Goal: Transaction & Acquisition: Obtain resource

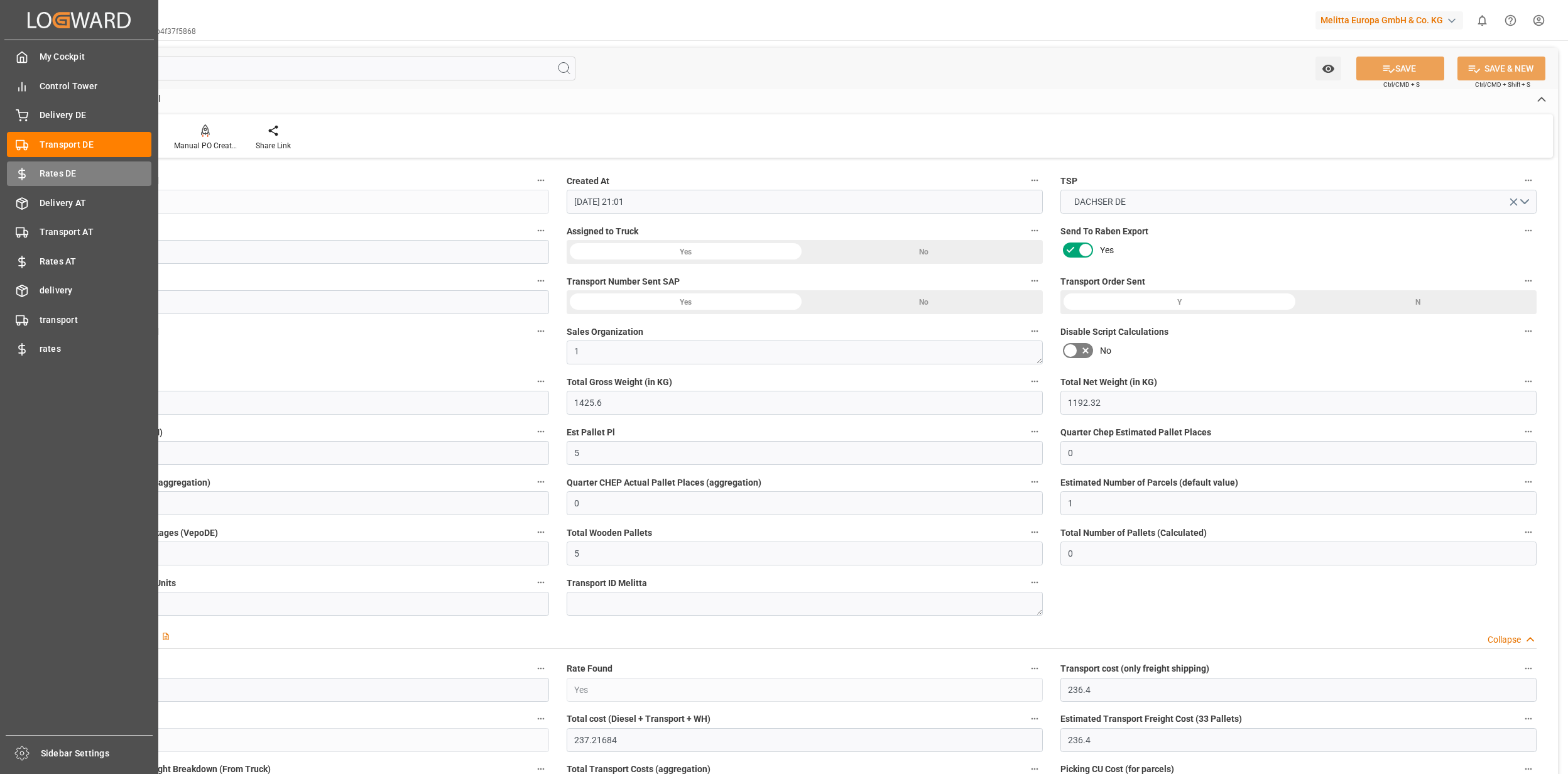
drag, startPoint x: 0, startPoint y: 0, endPoint x: 37, endPoint y: 177, distance: 180.8
click at [37, 177] on div "Rates DE Rates DE" at bounding box center [79, 174] width 145 height 25
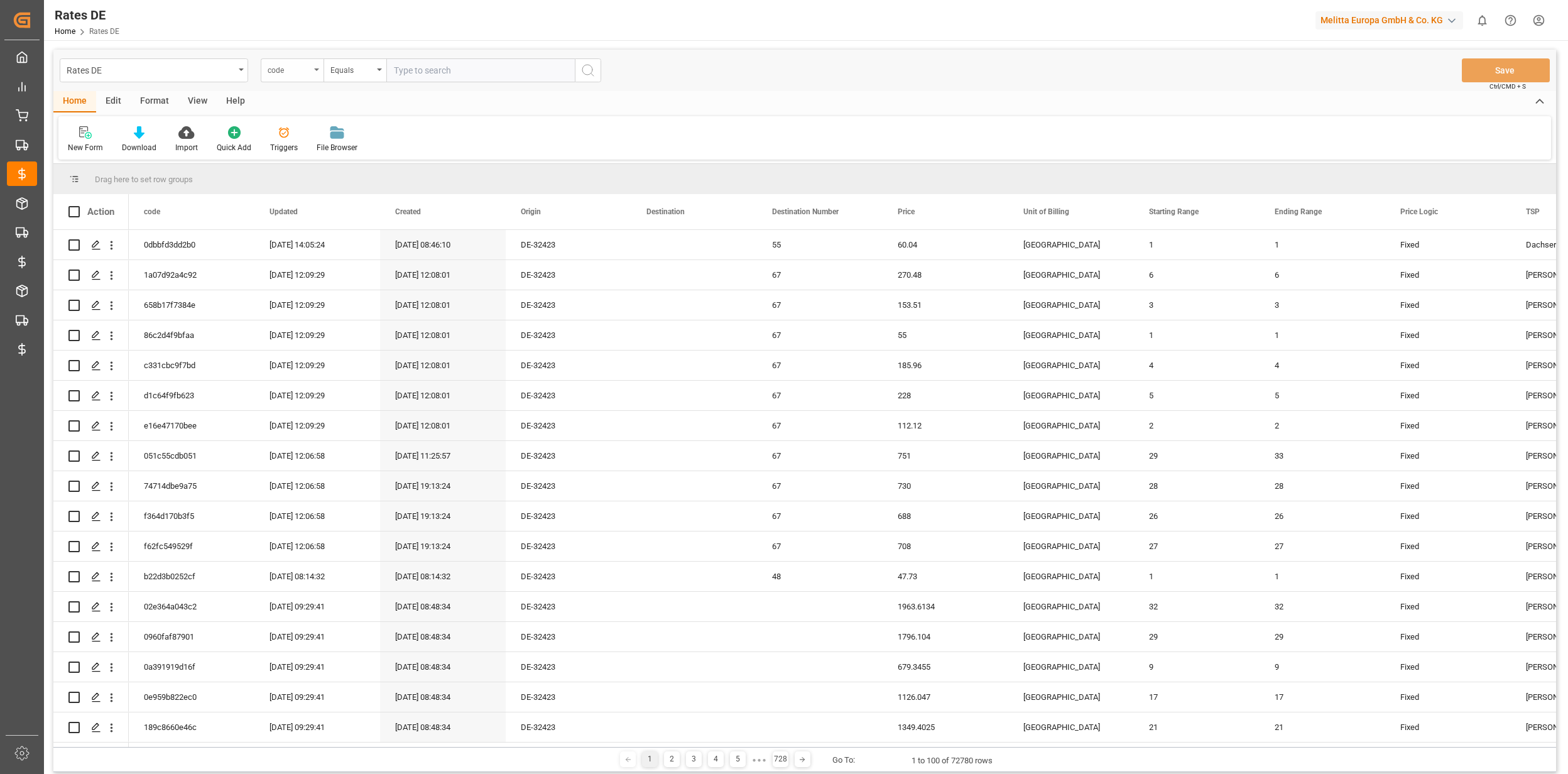
click at [284, 70] on div "code" at bounding box center [289, 69] width 43 height 14
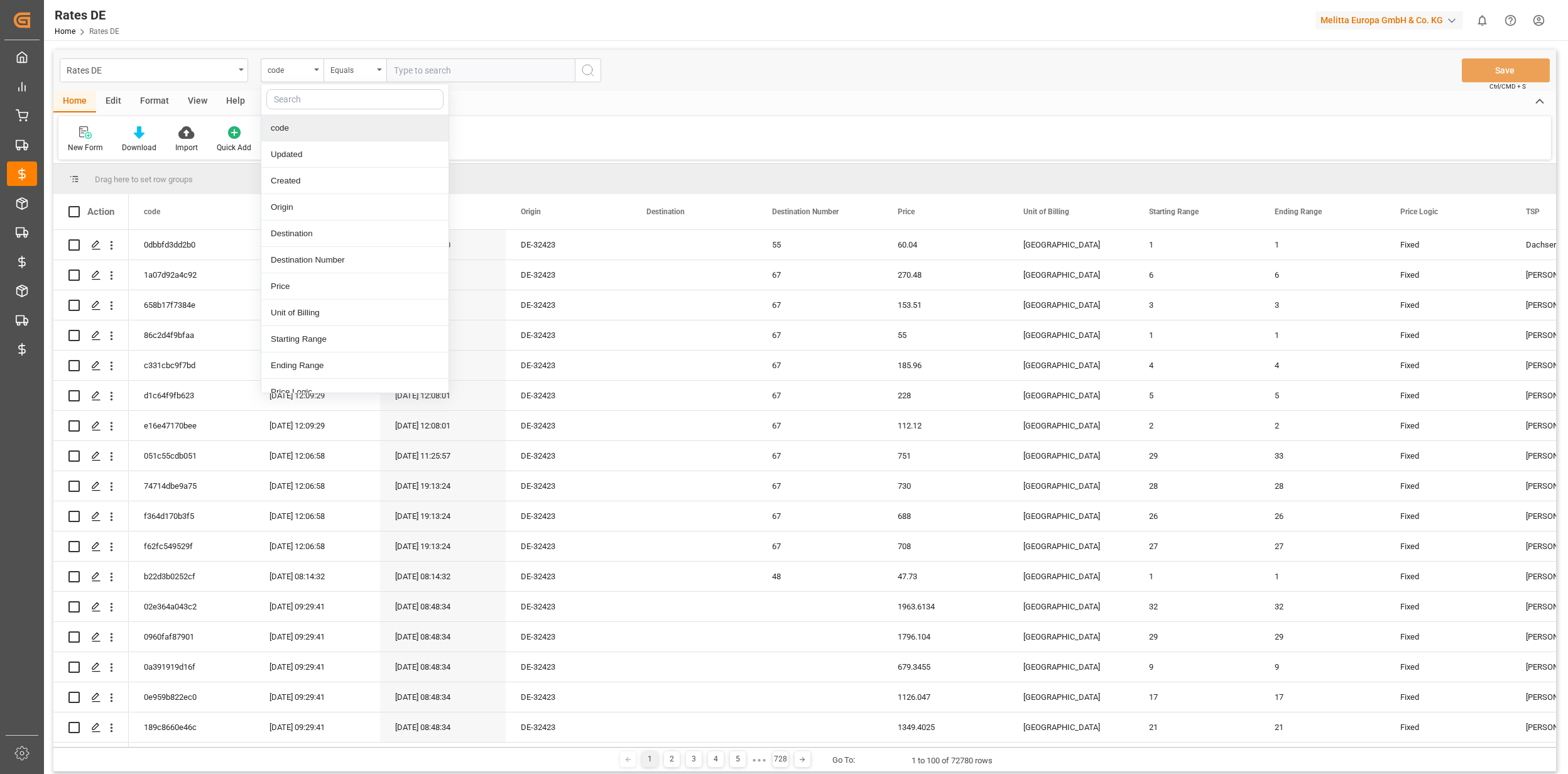
click at [385, 98] on input "text" at bounding box center [355, 99] width 177 height 20
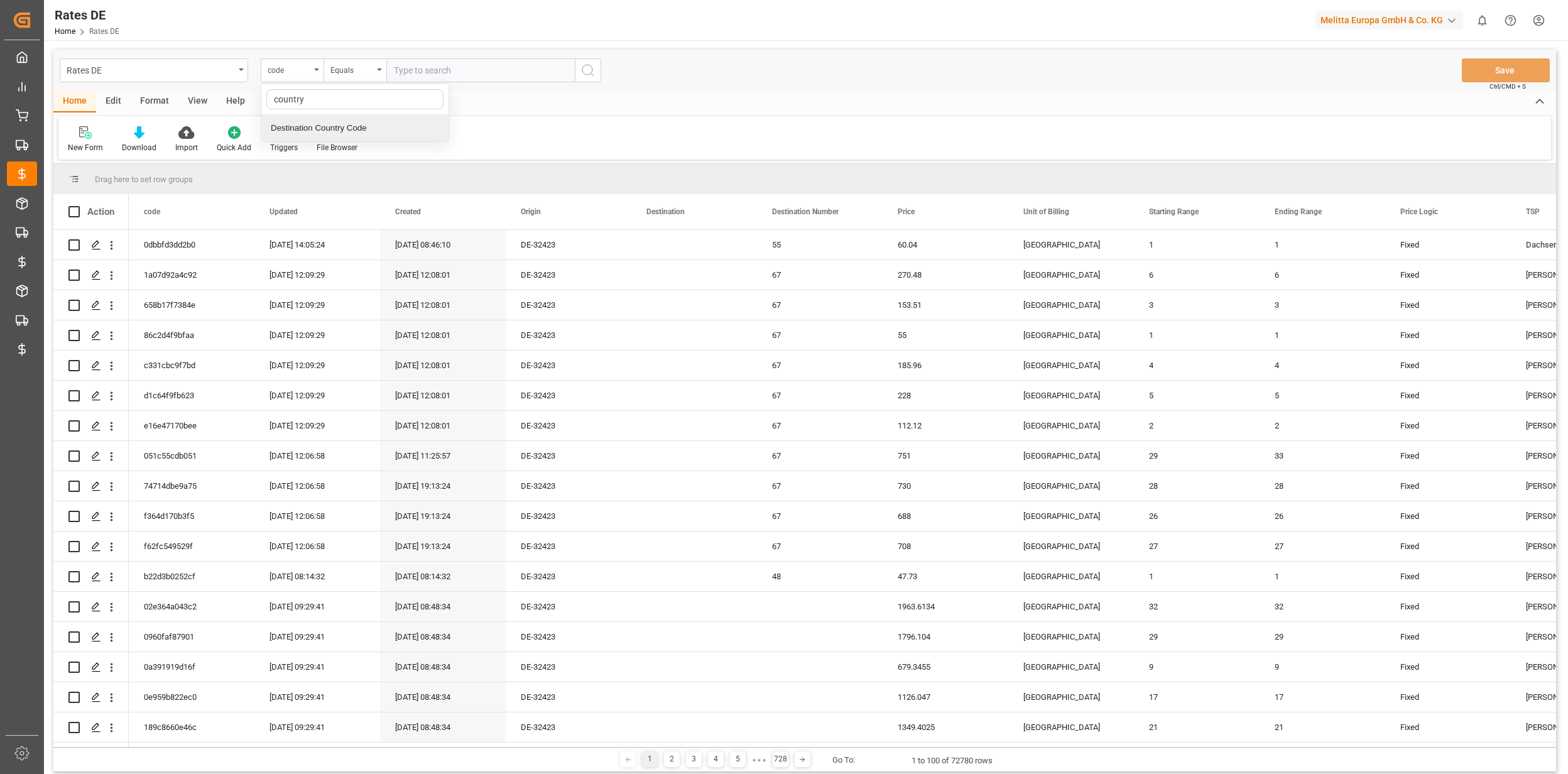
drag, startPoint x: 319, startPoint y: 93, endPoint x: 207, endPoint y: 93, distance: 112.0
click at [207, 93] on div "Rates DE code country Destination Country Code Equals Save Ctrl/CMD + S Home Ed…" at bounding box center [805, 411] width 1503 height 723
type input "valid"
click at [320, 164] on div "Validity Until" at bounding box center [355, 155] width 187 height 27
click at [358, 71] on div "Equals" at bounding box center [352, 69] width 43 height 14
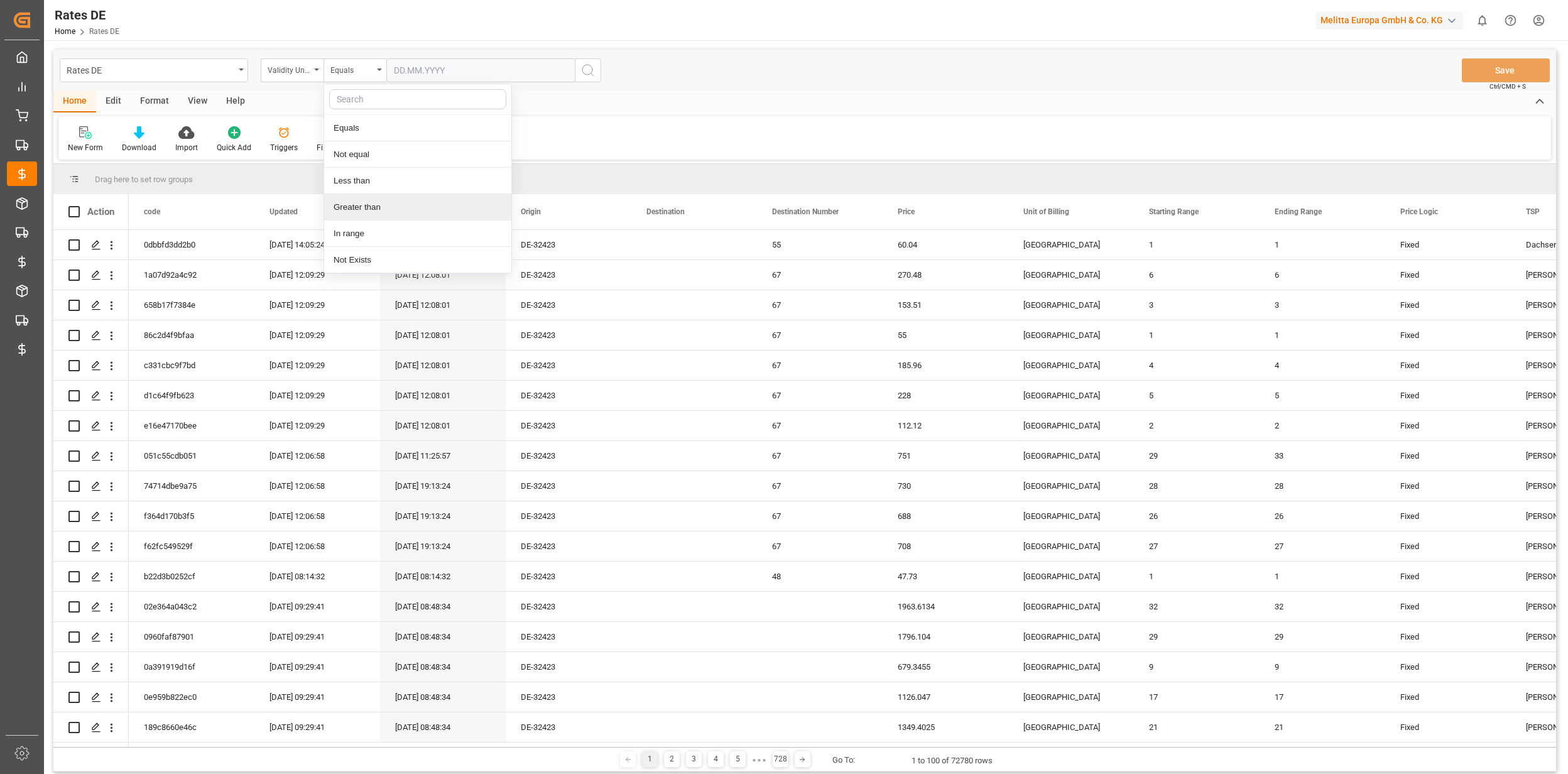
click at [383, 210] on div "Greater than" at bounding box center [418, 207] width 187 height 27
click at [405, 70] on input "text" at bounding box center [481, 70] width 189 height 24
click at [408, 192] on div "13" at bounding box center [403, 196] width 16 height 15
type input "[DATE]"
click at [599, 74] on button "search button" at bounding box center [588, 70] width 26 height 24
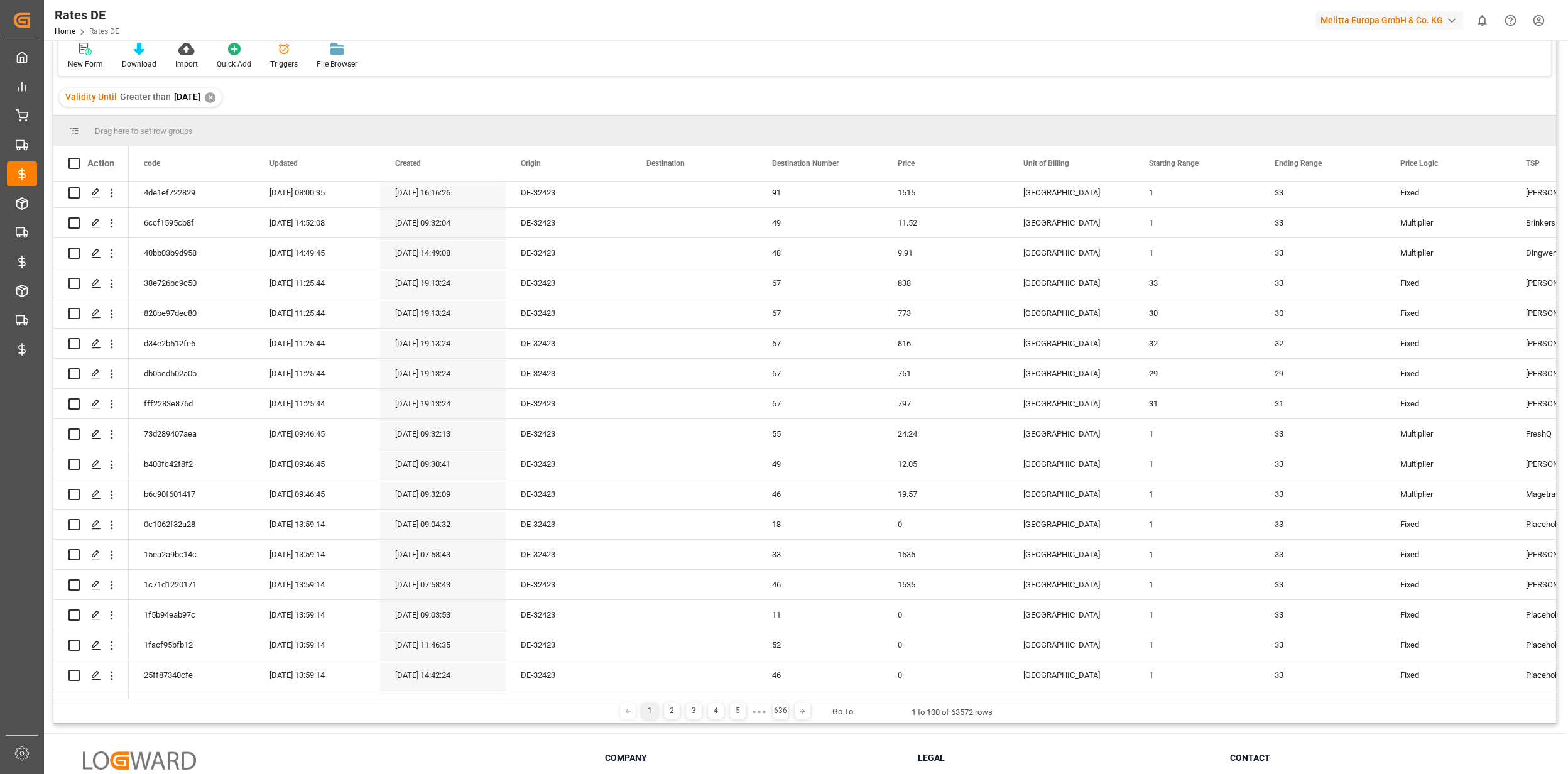
scroll to position [2508, 0]
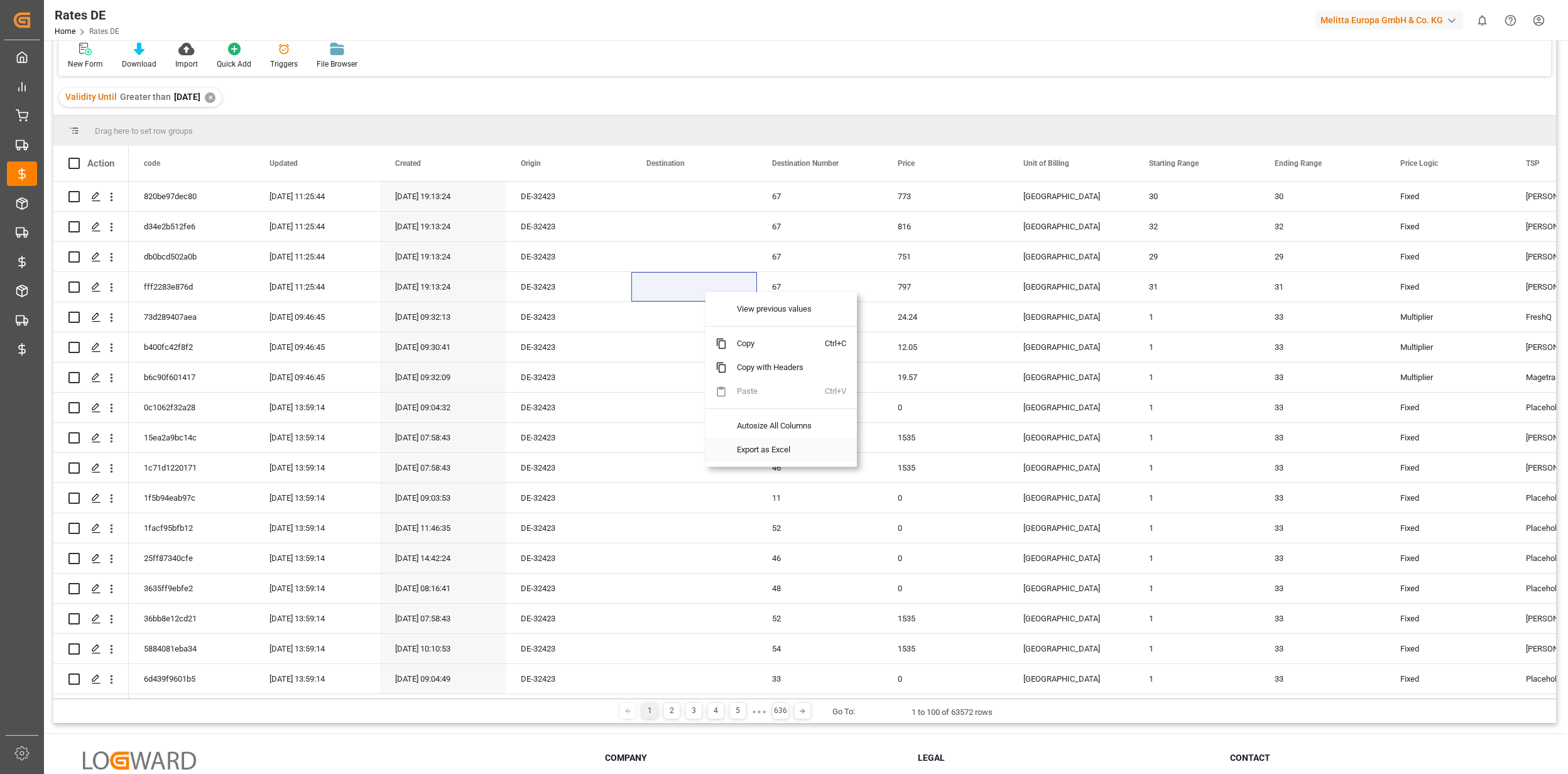
click at [778, 448] on span "Export as Excel" at bounding box center [776, 449] width 98 height 24
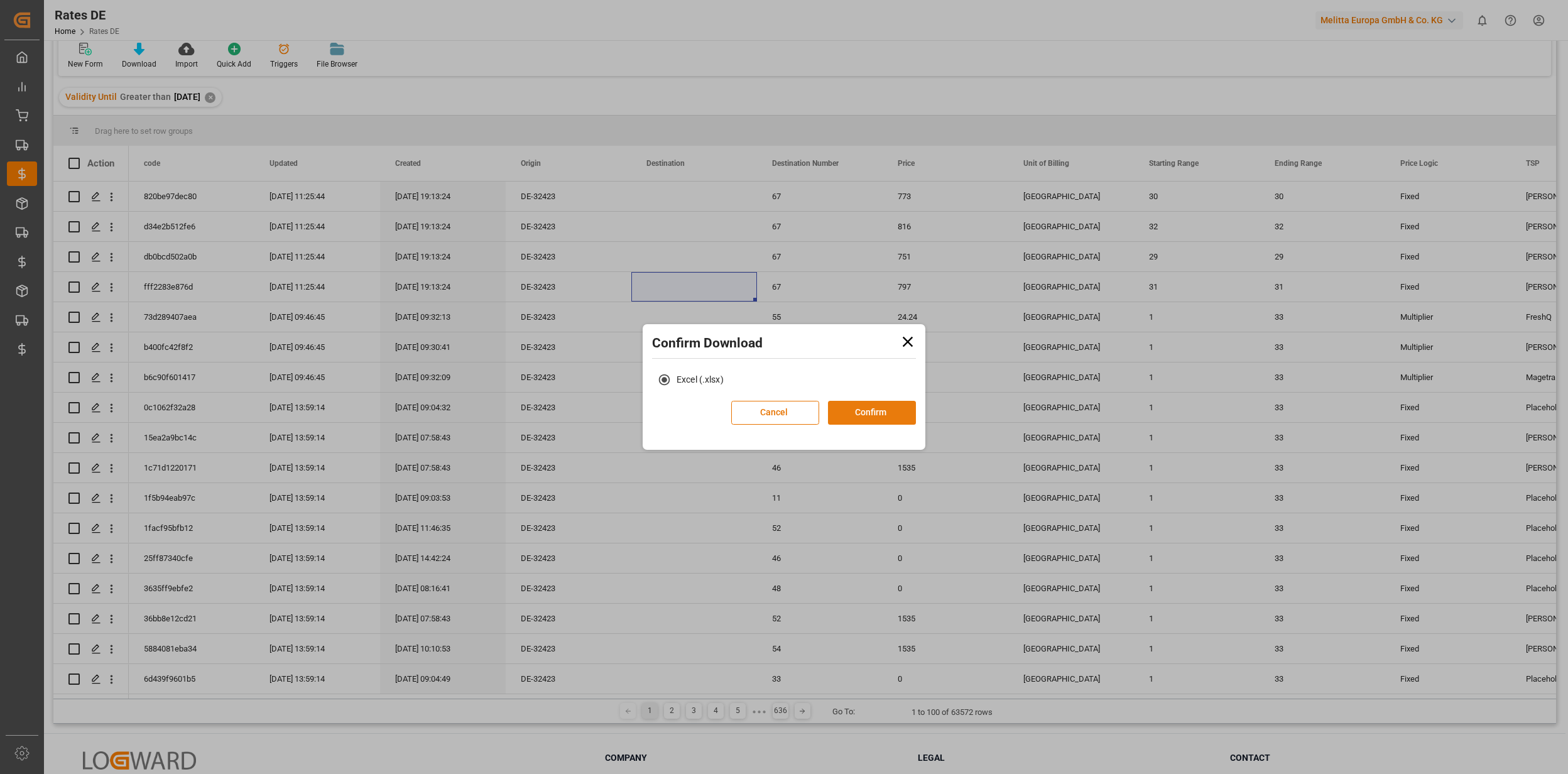
drag, startPoint x: 865, startPoint y: 394, endPoint x: 865, endPoint y: 403, distance: 9.0
click at [865, 400] on div "Excel (.xlsx)" at bounding box center [784, 385] width 277 height 34
click at [863, 413] on button "Confirm" at bounding box center [872, 413] width 88 height 24
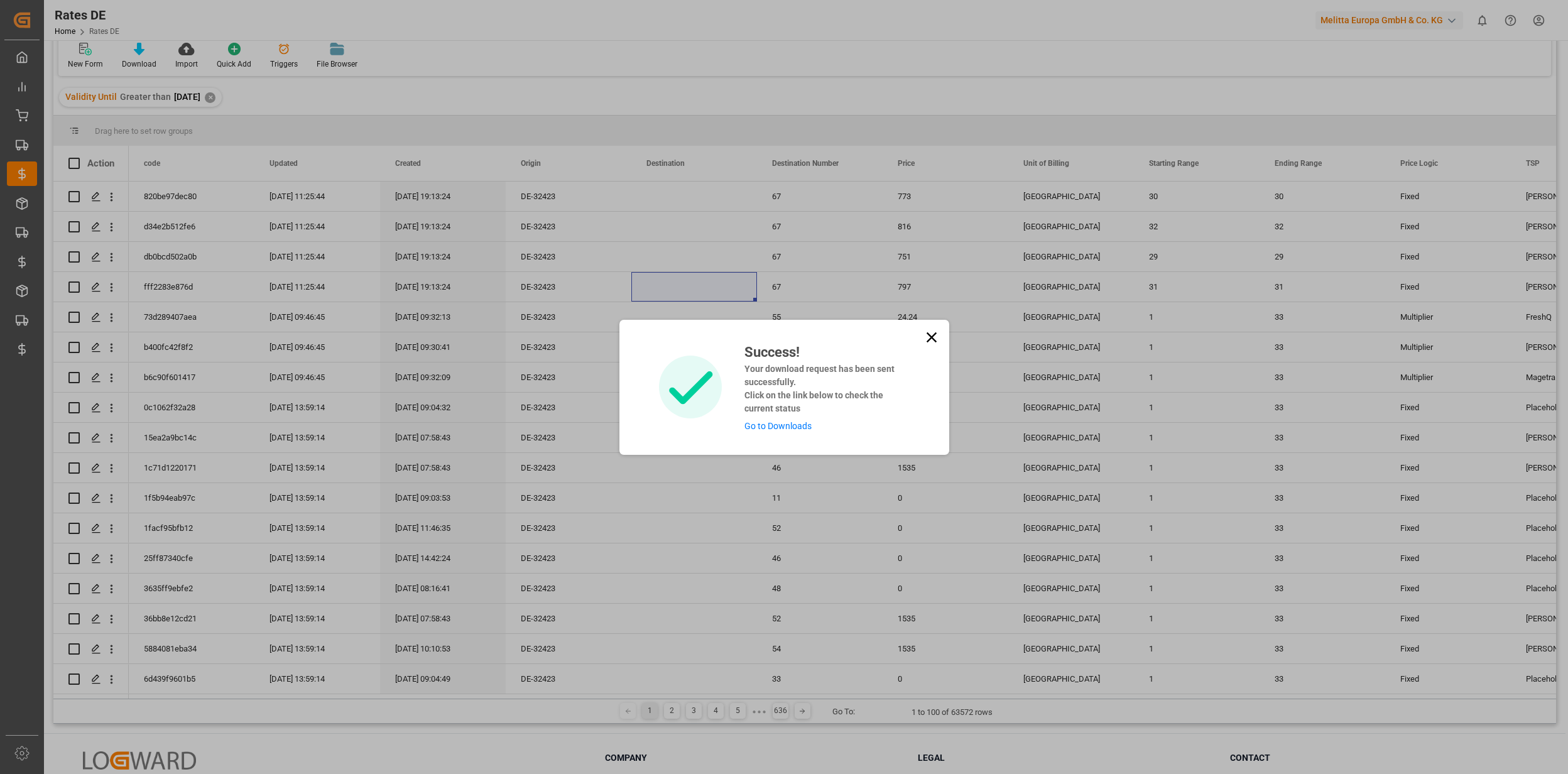
click at [767, 426] on link "Go to Downloads" at bounding box center [778, 426] width 67 height 10
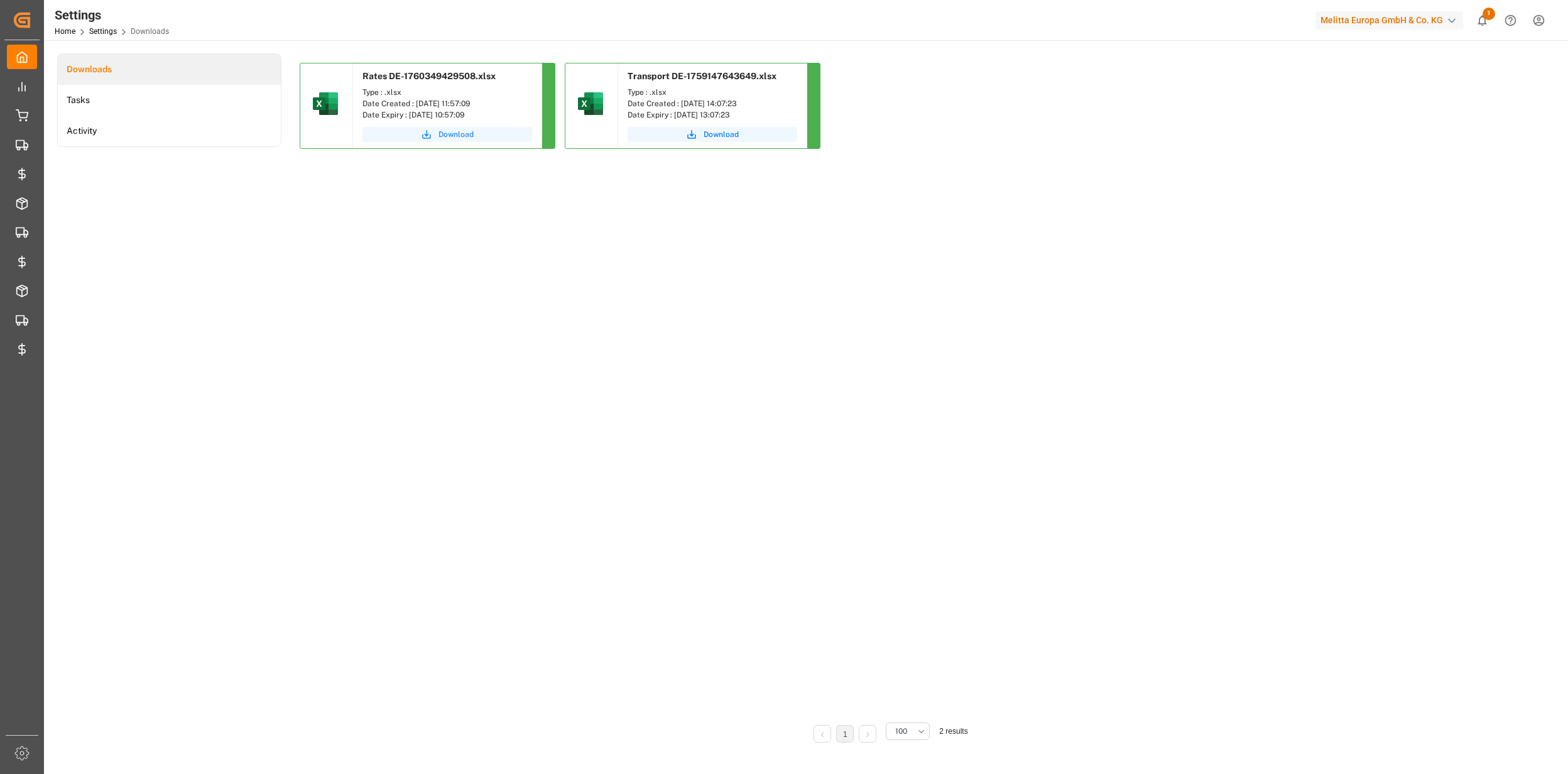
click at [448, 139] on span "Download" at bounding box center [456, 134] width 35 height 11
click at [231, 353] on div "Downloads Tasks Activity" at bounding box center [169, 407] width 224 height 707
